Goal: Find specific fact: Find specific fact

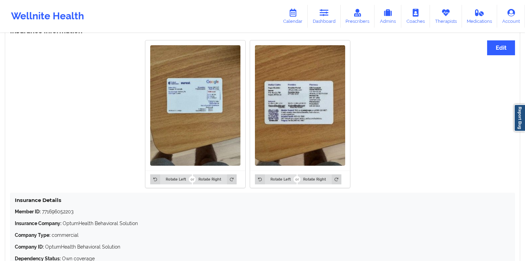
scroll to position [569, 0]
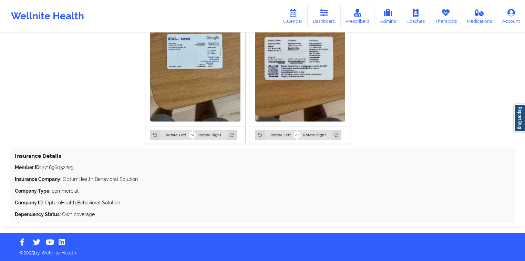
click at [67, 164] on p "Member ID: 771696052203" at bounding box center [263, 167] width 496 height 7
copy p "771696052203"
click at [324, 16] on icon at bounding box center [324, 13] width 9 height 8
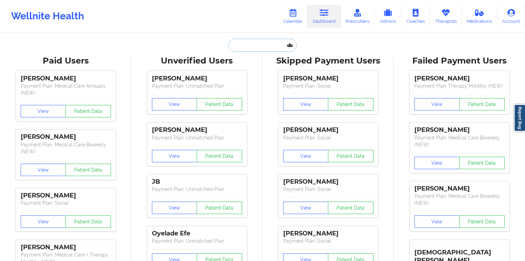
click at [270, 43] on input "text" at bounding box center [263, 45] width 68 height 13
paste input "[EMAIL_ADDRESS][DOMAIN_NAME]"
type input "[EMAIL_ADDRESS][DOMAIN_NAME]"
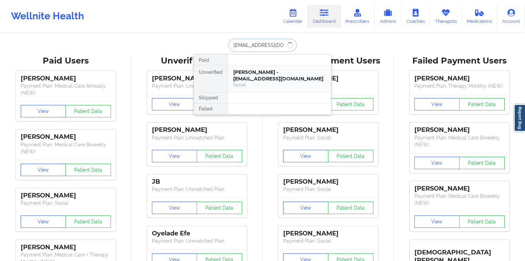
click at [270, 77] on div "[PERSON_NAME] - [EMAIL_ADDRESS][DOMAIN_NAME]" at bounding box center [279, 75] width 92 height 13
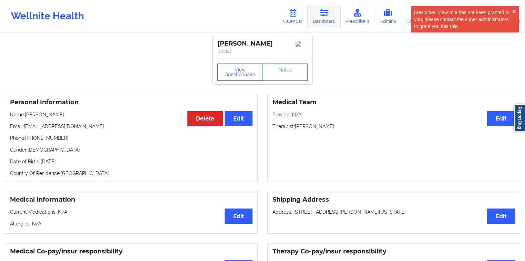
click at [316, 25] on link "Dashboard" at bounding box center [324, 16] width 33 height 23
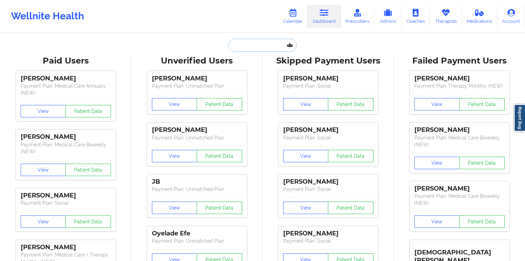
paste input "[EMAIL_ADDRESS][DOMAIN_NAME]"
type input "[EMAIL_ADDRESS][DOMAIN_NAME]"
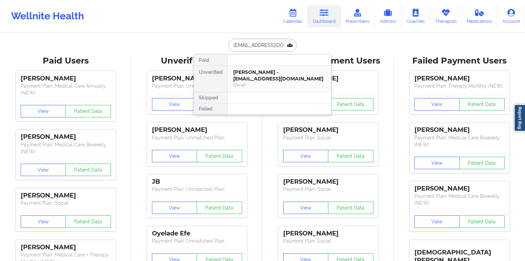
click at [250, 81] on div "[PERSON_NAME] - [EMAIL_ADDRESS][DOMAIN_NAME]" at bounding box center [279, 75] width 92 height 13
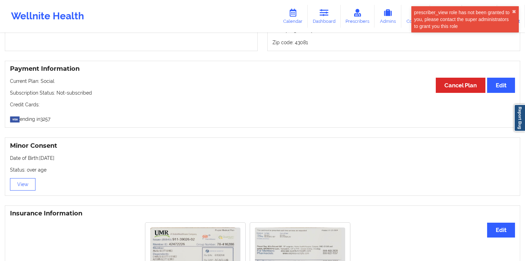
scroll to position [558, 0]
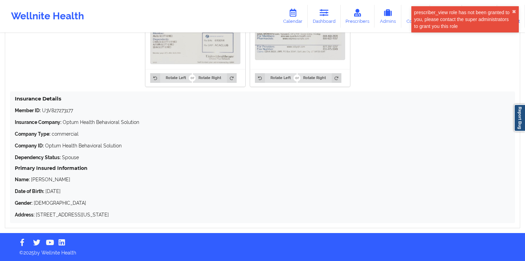
click at [67, 112] on p "Member ID: U3V827273177" at bounding box center [263, 110] width 496 height 7
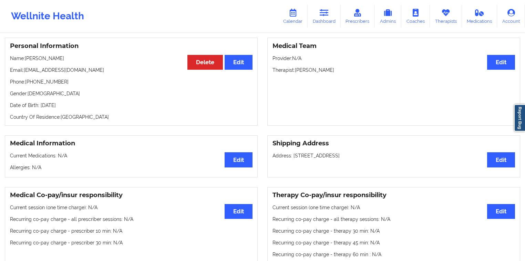
scroll to position [0, 0]
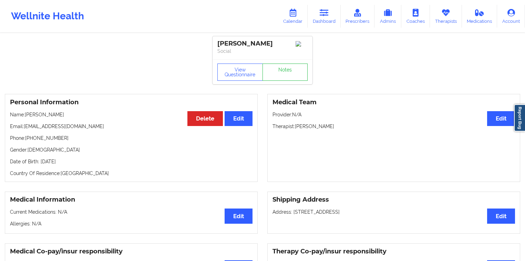
click at [48, 112] on div "Personal Information Edit Delete Name: [PERSON_NAME] Email: [EMAIL_ADDRESS][DOM…" at bounding box center [131, 138] width 253 height 88
click at [48, 115] on p "Name: [PERSON_NAME]" at bounding box center [131, 114] width 243 height 7
copy p "[PERSON_NAME]"
